Goal: Task Accomplishment & Management: Use online tool/utility

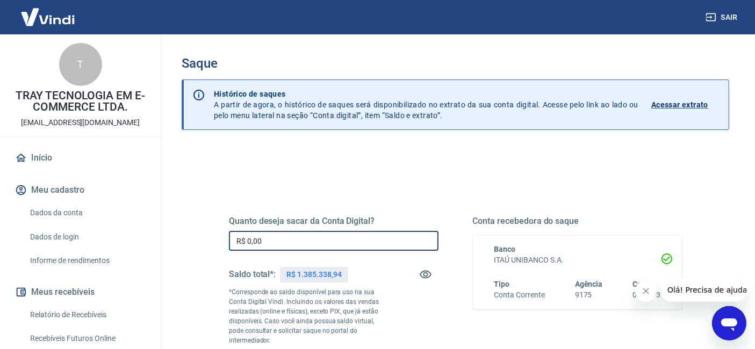
click at [300, 239] on input "R$ 0,00" at bounding box center [334, 241] width 210 height 20
type input "R$ 1.340.000,00"
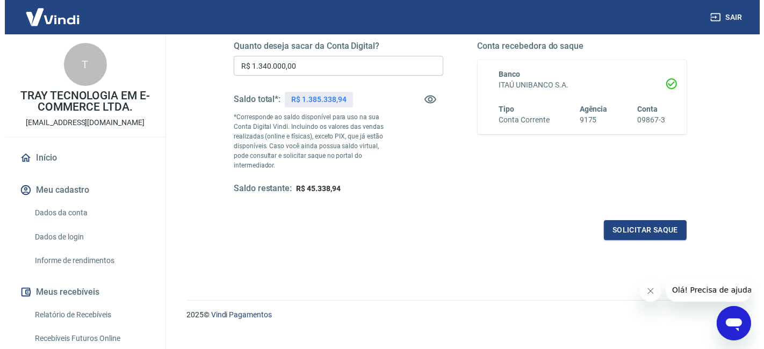
scroll to position [179, 0]
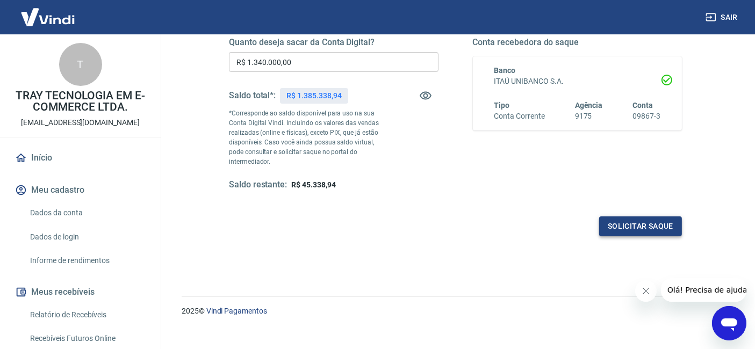
click at [652, 227] on button "Solicitar saque" at bounding box center [640, 227] width 83 height 20
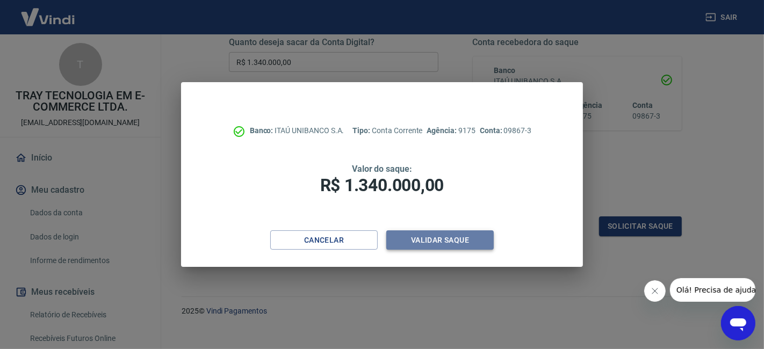
click at [464, 240] on button "Validar saque" at bounding box center [439, 240] width 107 height 20
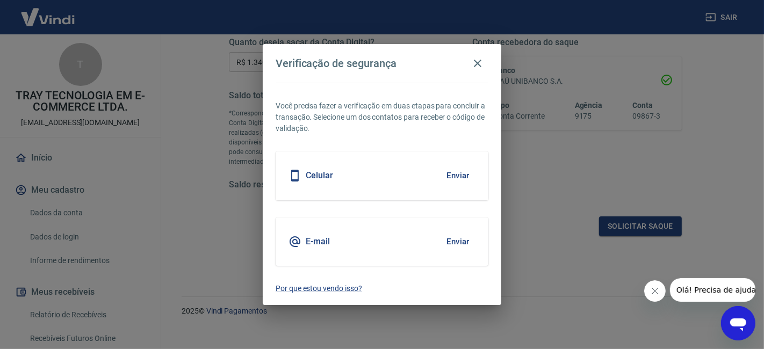
click at [463, 236] on button "Enviar" at bounding box center [458, 241] width 35 height 23
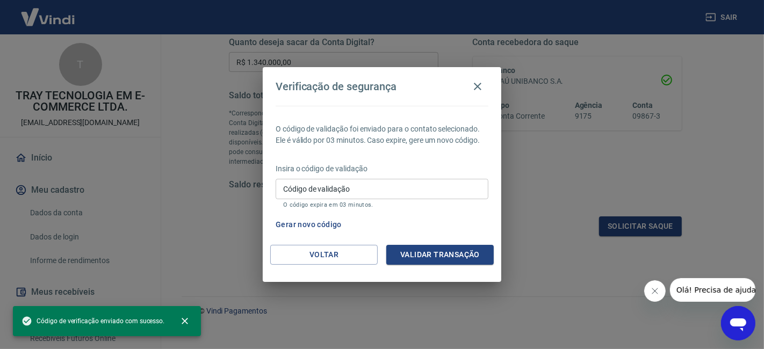
click at [314, 188] on input "Código de validação" at bounding box center [382, 189] width 213 height 20
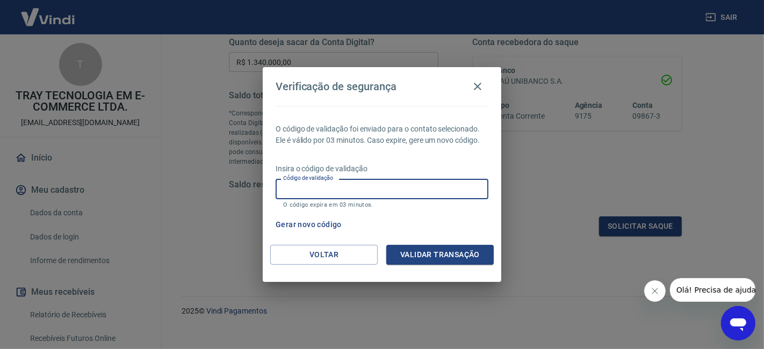
paste input "719374"
type input "719374"
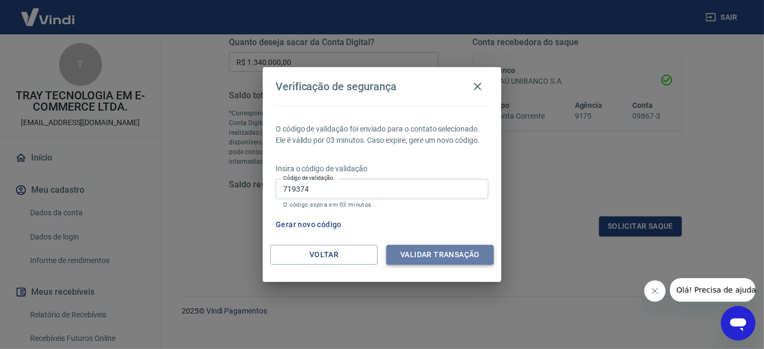
click at [445, 251] on button "Validar transação" at bounding box center [439, 255] width 107 height 20
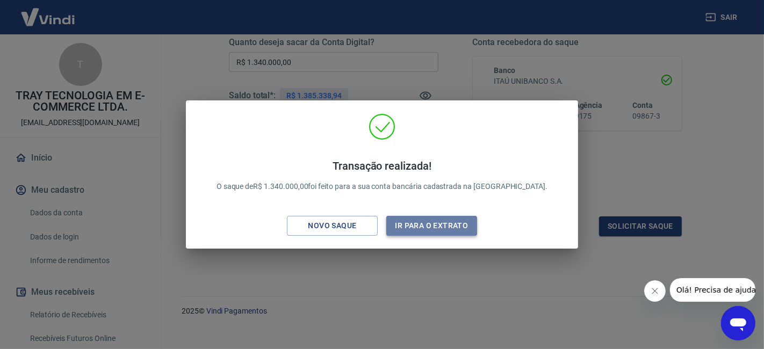
click at [413, 226] on button "Ir para o extrato" at bounding box center [431, 226] width 91 height 20
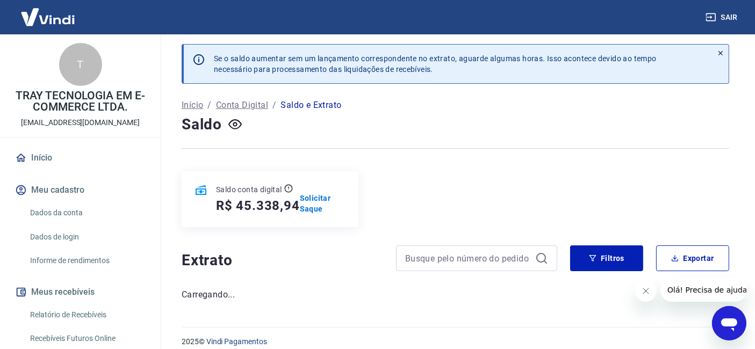
scroll to position [14, 0]
